Goal: Task Accomplishment & Management: Use online tool/utility

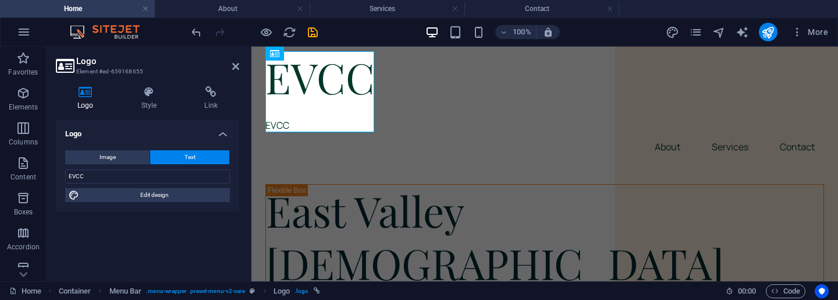
click at [239, 67] on aside "Logo Element #ed-659168655 Logo Style Link Logo Image Text Drag files here, cli…" at bounding box center [149, 164] width 205 height 235
click at [234, 67] on icon at bounding box center [235, 66] width 7 height 9
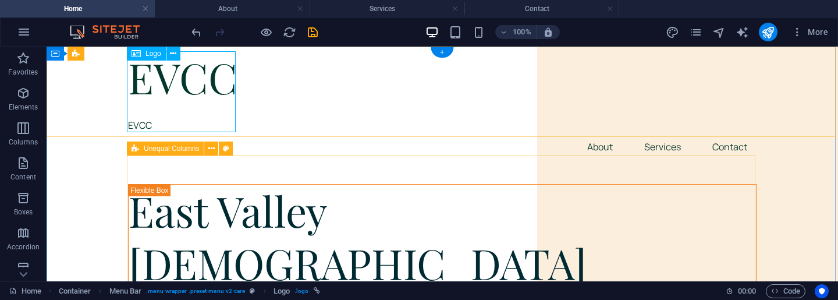
click at [150, 122] on div "EVCC EVCC" at bounding box center [442, 91] width 629 height 81
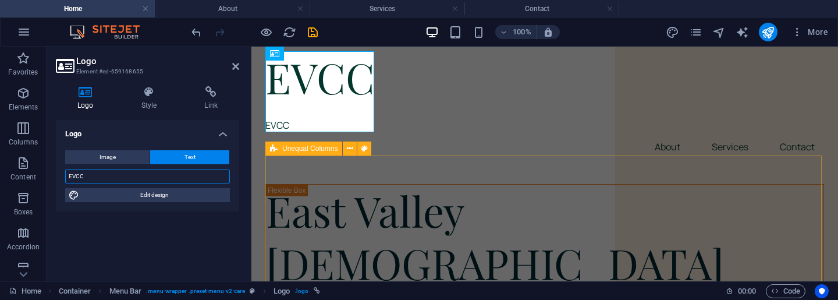
click at [170, 173] on input "EVCC" at bounding box center [147, 176] width 165 height 14
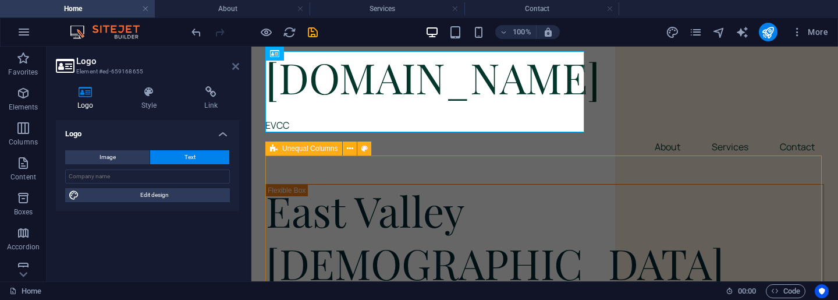
click at [234, 68] on icon at bounding box center [235, 66] width 7 height 9
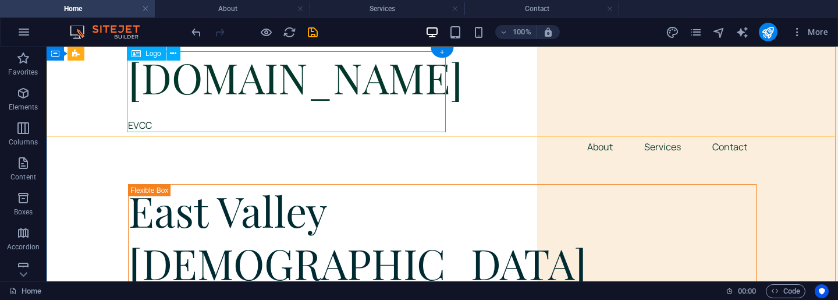
click at [252, 112] on div "[DOMAIN_NAME] EVCC" at bounding box center [442, 91] width 629 height 81
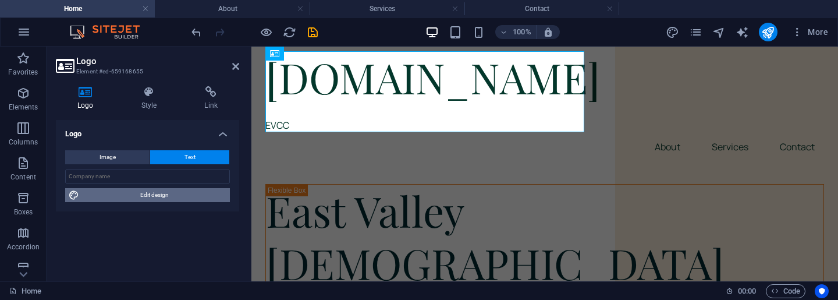
click at [162, 194] on span "Edit design" at bounding box center [155, 195] width 144 height 14
select select "px"
select select "400"
select select "px"
select select "rem"
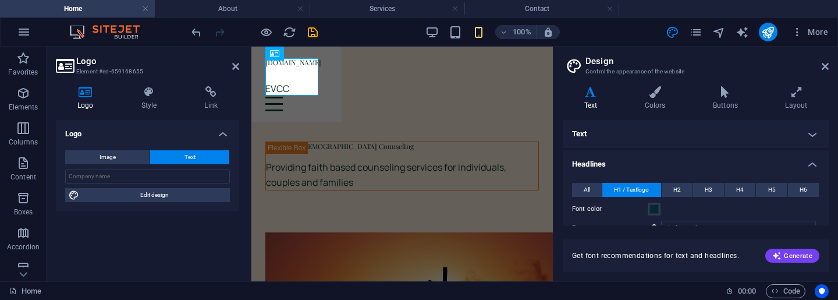
type input "12"
click at [136, 176] on input "text" at bounding box center [147, 176] width 165 height 14
type input "EVCC"
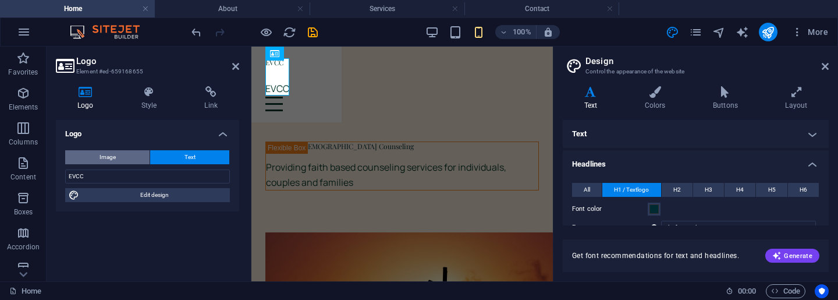
click at [122, 156] on button "Image" at bounding box center [107, 157] width 84 height 14
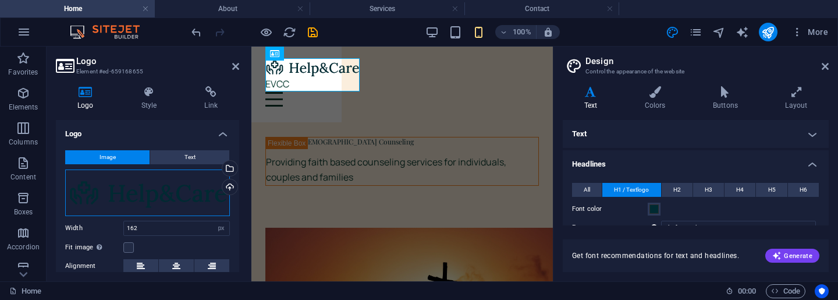
click at [169, 189] on div "Drag files here, click to choose files or select files from Files or our free s…" at bounding box center [147, 192] width 165 height 47
click at [169, 189] on body "[DOMAIN_NAME] Home About Services Contact Favorites Elements Columns Content Bo…" at bounding box center [419, 150] width 838 height 300
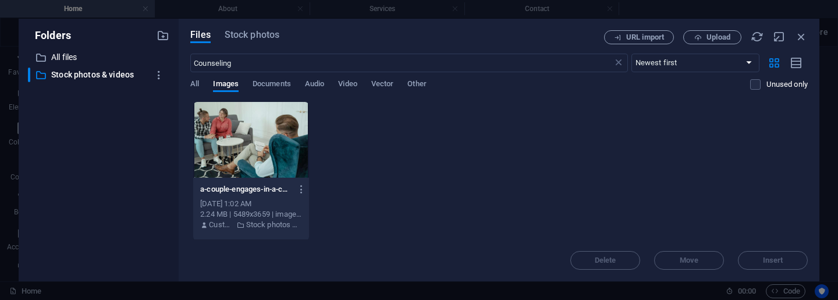
click at [169, 189] on div "​ All files All files ​ Stock photos & videos Stock photos & videos" at bounding box center [98, 161] width 141 height 222
click at [800, 37] on icon "button" at bounding box center [801, 36] width 13 height 13
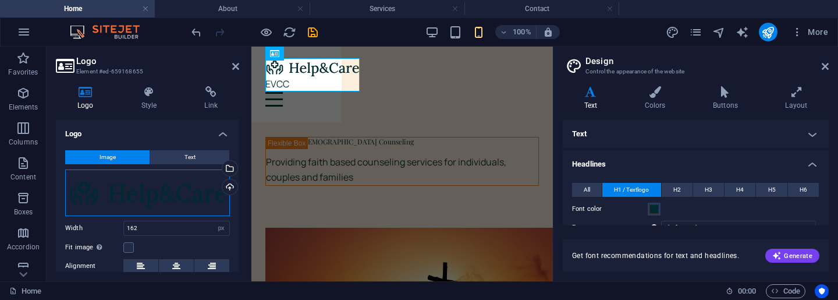
click at [151, 191] on div "Drag files here, click to choose files or select files from Files or our free s…" at bounding box center [147, 192] width 165 height 47
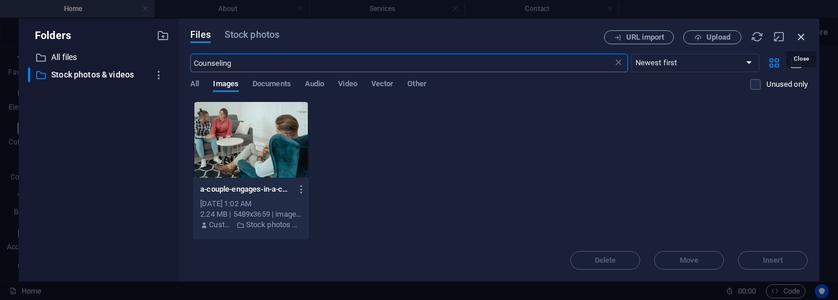
click at [801, 34] on icon "button" at bounding box center [801, 36] width 13 height 13
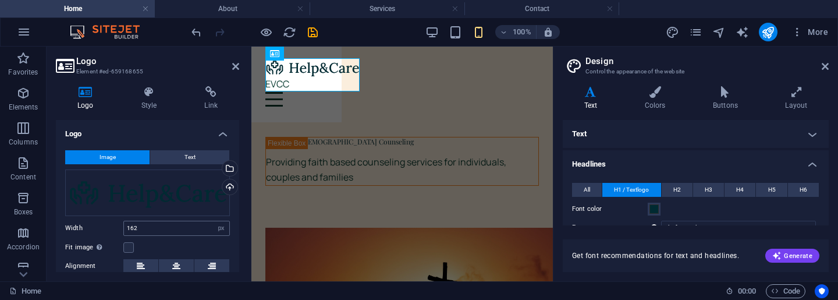
scroll to position [40, 0]
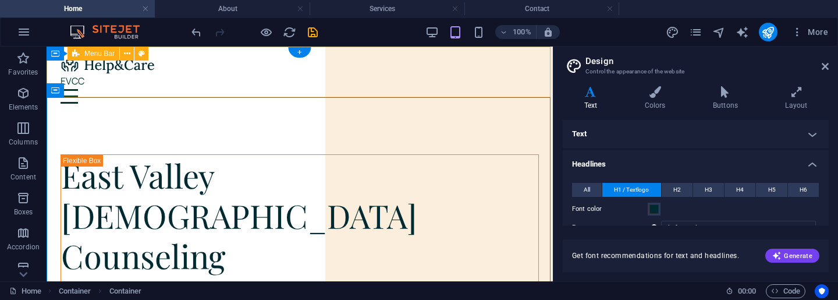
type input "56"
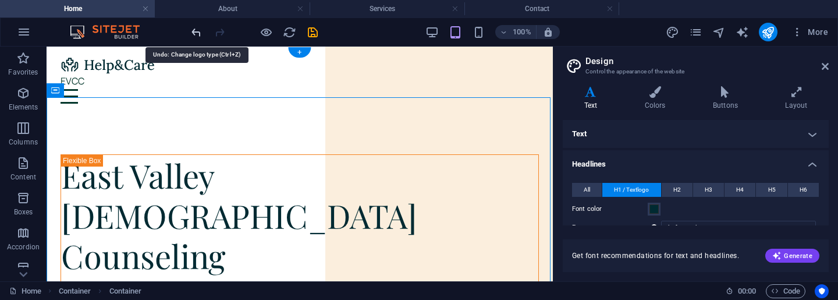
click at [198, 33] on icon "undo" at bounding box center [196, 32] width 13 height 13
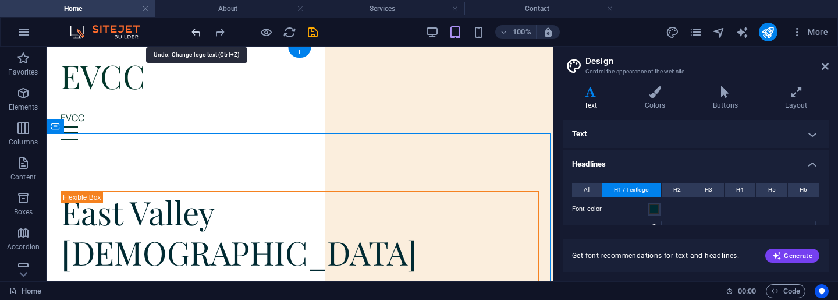
click at [198, 33] on icon "undo" at bounding box center [196, 32] width 13 height 13
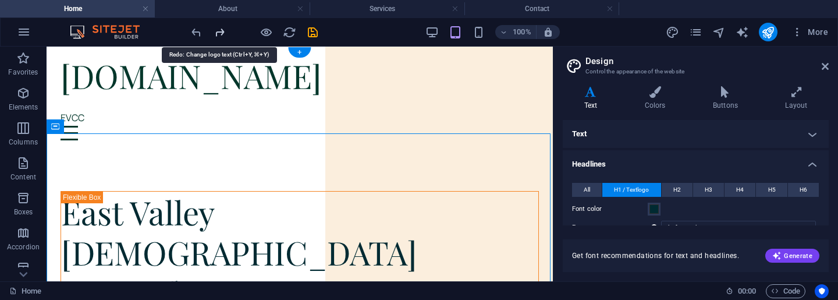
click at [218, 30] on icon "redo" at bounding box center [219, 32] width 13 height 13
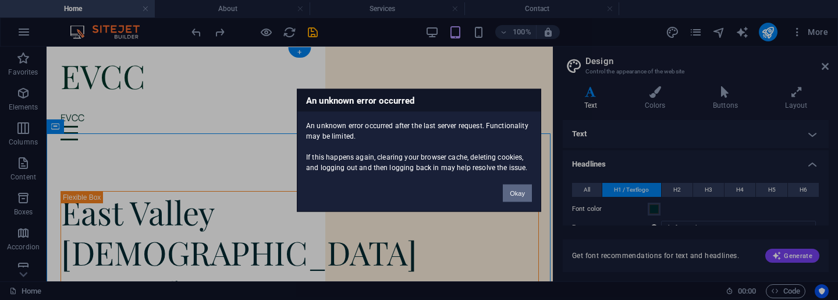
click at [520, 193] on button "Okay" at bounding box center [517, 192] width 29 height 17
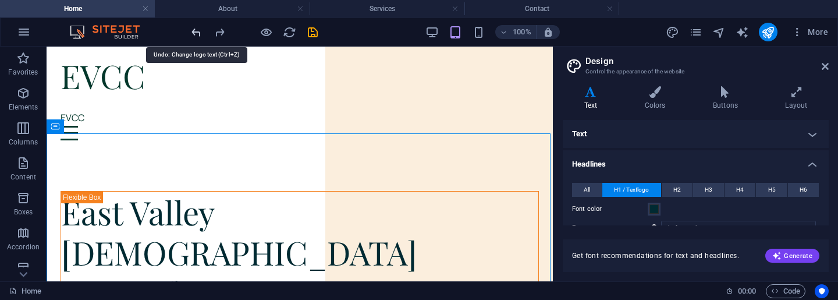
click at [193, 31] on icon "undo" at bounding box center [196, 32] width 13 height 13
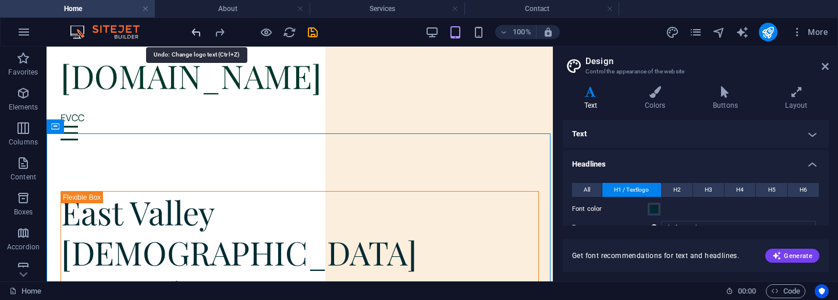
click at [193, 31] on icon "undo" at bounding box center [196, 32] width 13 height 13
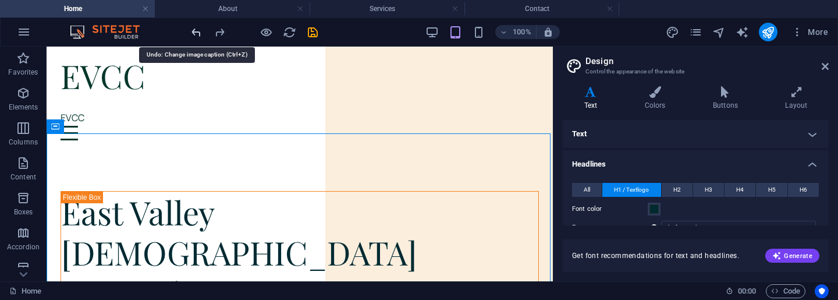
click at [193, 31] on icon "undo" at bounding box center [196, 32] width 13 height 13
click at [198, 34] on icon "undo" at bounding box center [196, 32] width 13 height 13
click at [196, 26] on icon "undo" at bounding box center [196, 32] width 13 height 13
click at [196, 37] on icon "undo" at bounding box center [196, 32] width 13 height 13
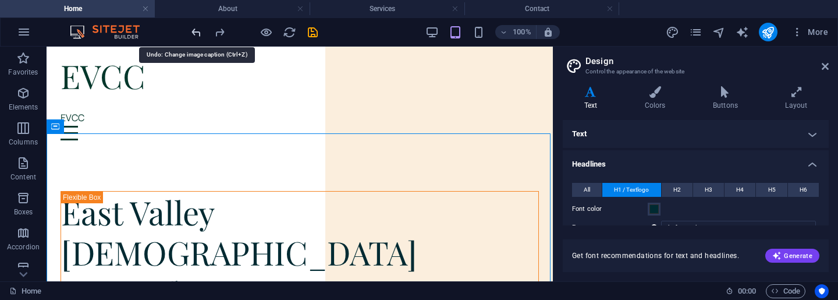
click at [196, 37] on icon "undo" at bounding box center [196, 32] width 13 height 13
click at [194, 34] on icon "undo" at bounding box center [196, 32] width 13 height 13
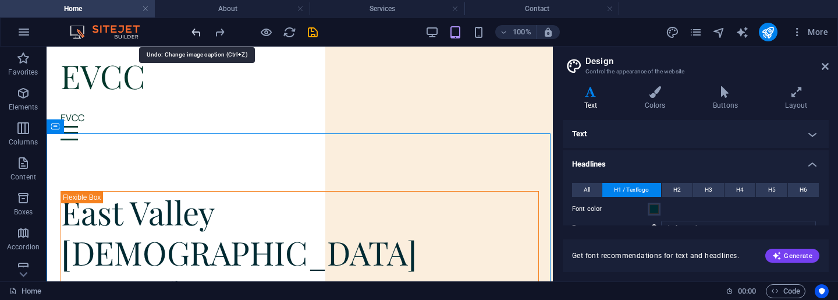
click at [194, 34] on icon "undo" at bounding box center [196, 32] width 13 height 13
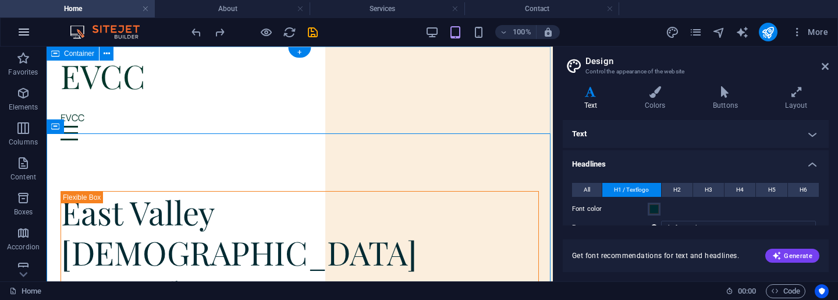
click at [27, 34] on icon "button" at bounding box center [24, 32] width 14 height 14
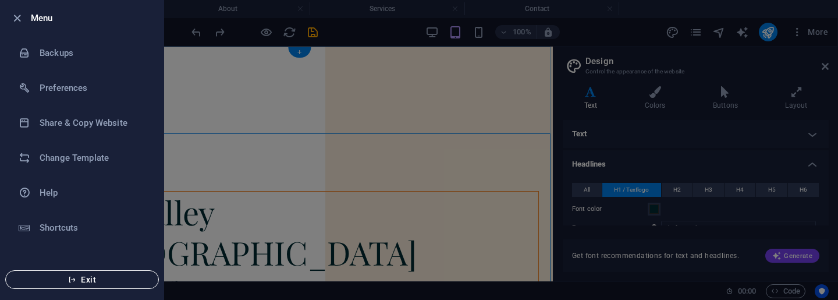
click at [88, 277] on span "Exit" at bounding box center [82, 279] width 134 height 9
click at [179, 68] on div at bounding box center [419, 150] width 838 height 300
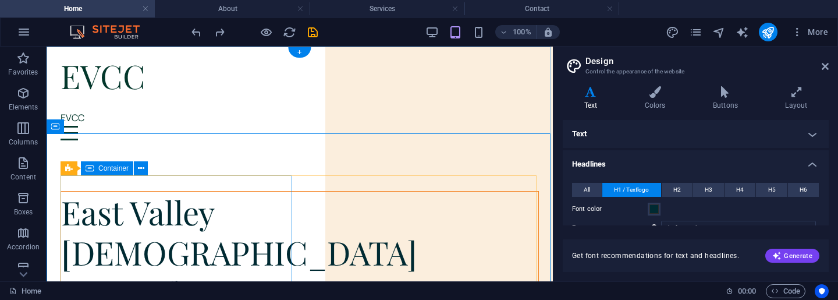
click at [281, 191] on div "East Valley [DEMOGRAPHIC_DATA] Counseling Providing faith based counseling serv…" at bounding box center [300, 264] width 478 height 147
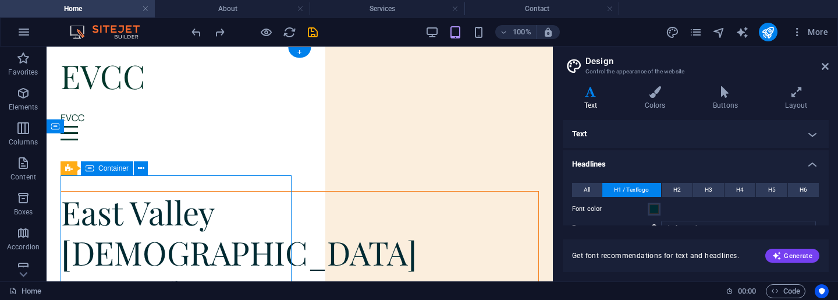
click at [264, 208] on div "East Valley [DEMOGRAPHIC_DATA] Counseling Providing faith based counseling serv…" at bounding box center [300, 264] width 478 height 147
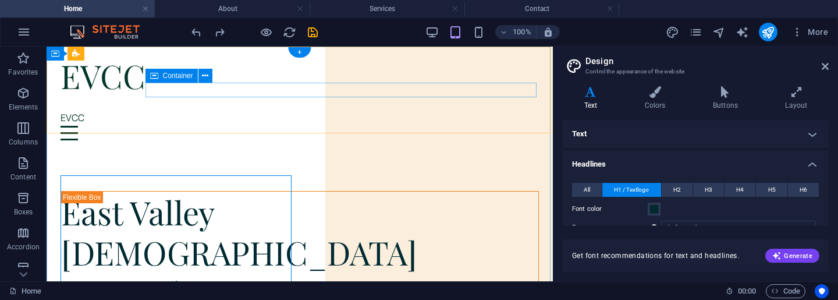
scroll to position [0, 0]
